Goal: Find specific page/section: Find specific page/section

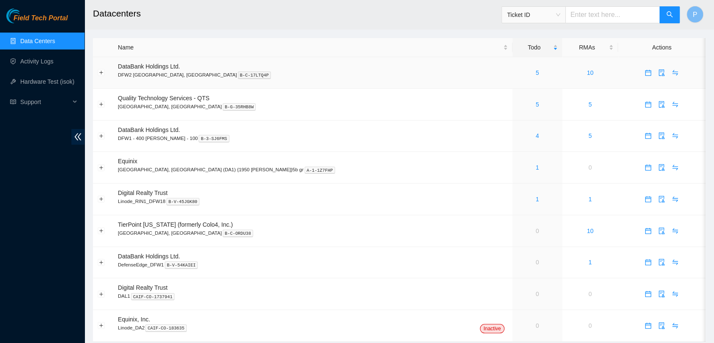
click at [512, 81] on td "5" at bounding box center [537, 73] width 50 height 32
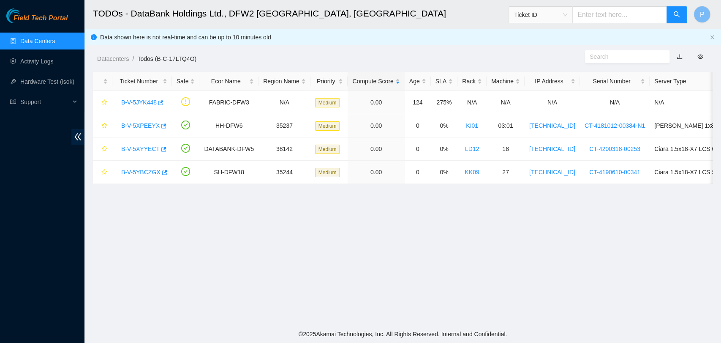
click at [26, 38] on link "Data Centers" at bounding box center [37, 41] width 35 height 7
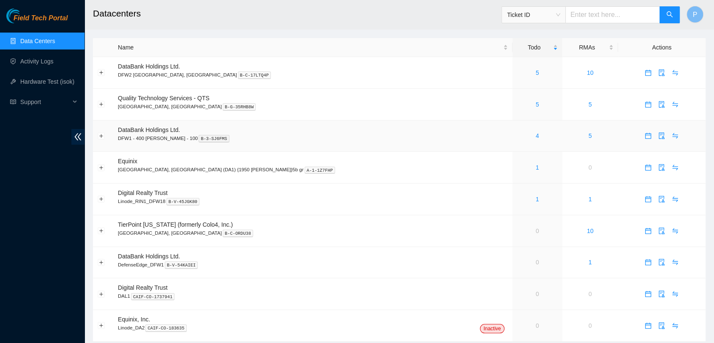
click at [517, 139] on div "4" at bounding box center [537, 135] width 41 height 9
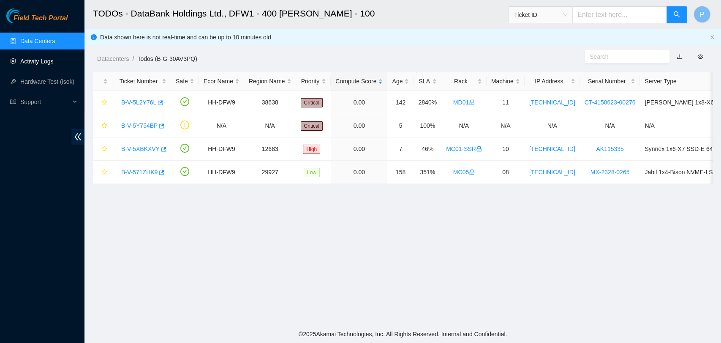
click at [40, 63] on link "Activity Logs" at bounding box center [36, 61] width 33 height 7
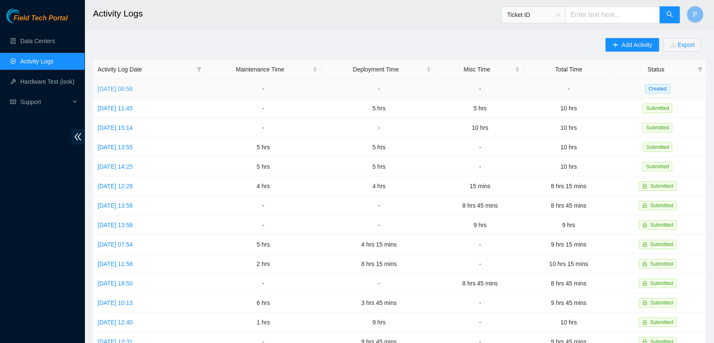
click at [133, 85] on link "Tue, 14 Oct 2025 08:58" at bounding box center [115, 88] width 35 height 7
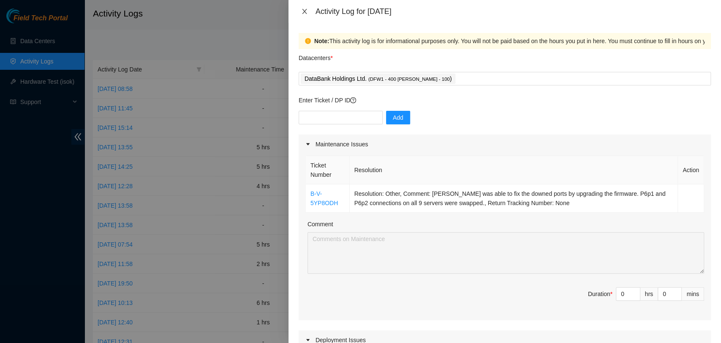
click at [304, 10] on icon "close" at bounding box center [304, 11] width 7 height 7
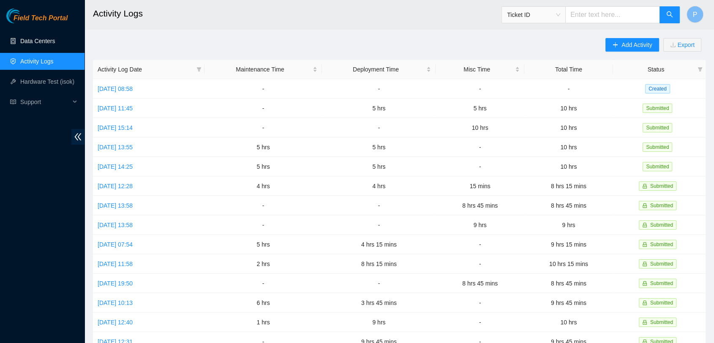
click at [20, 44] on link "Data Centers" at bounding box center [37, 41] width 35 height 7
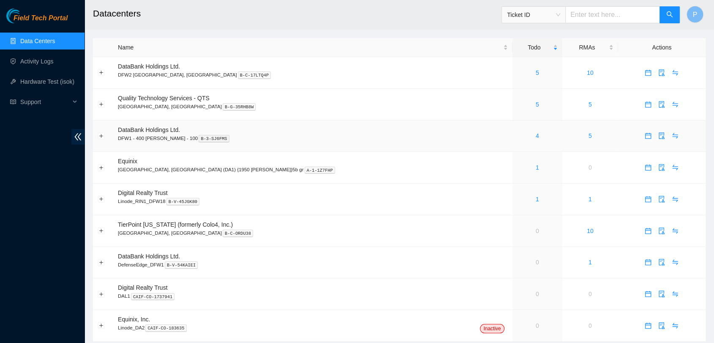
click at [517, 137] on div "4" at bounding box center [537, 135] width 41 height 9
